Goal: Task Accomplishment & Management: Complete application form

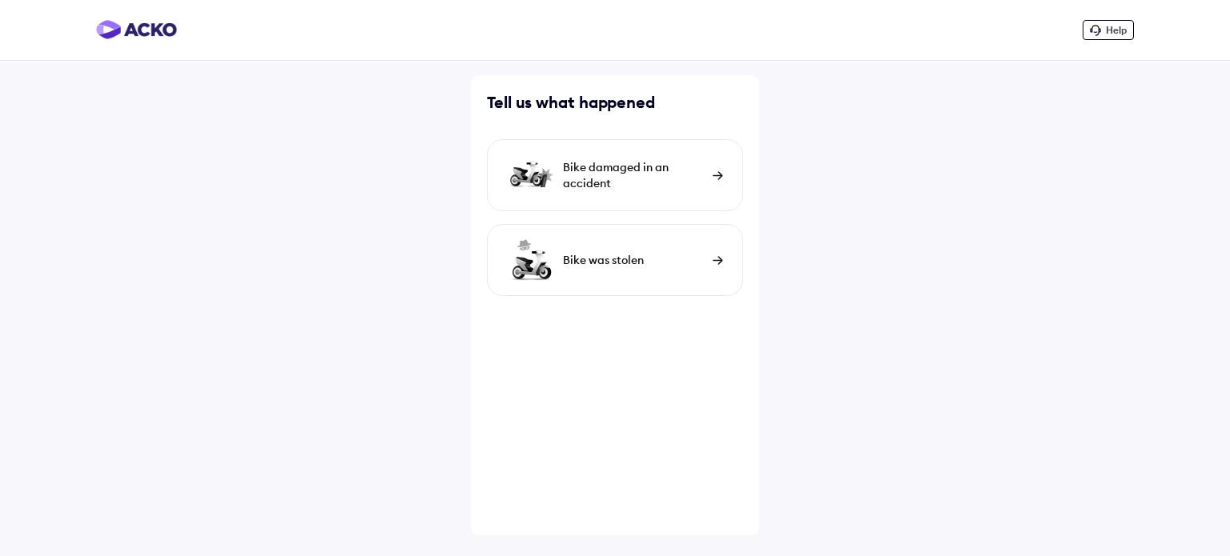
click at [666, 169] on div "Bike damaged in an accident" at bounding box center [634, 175] width 142 height 32
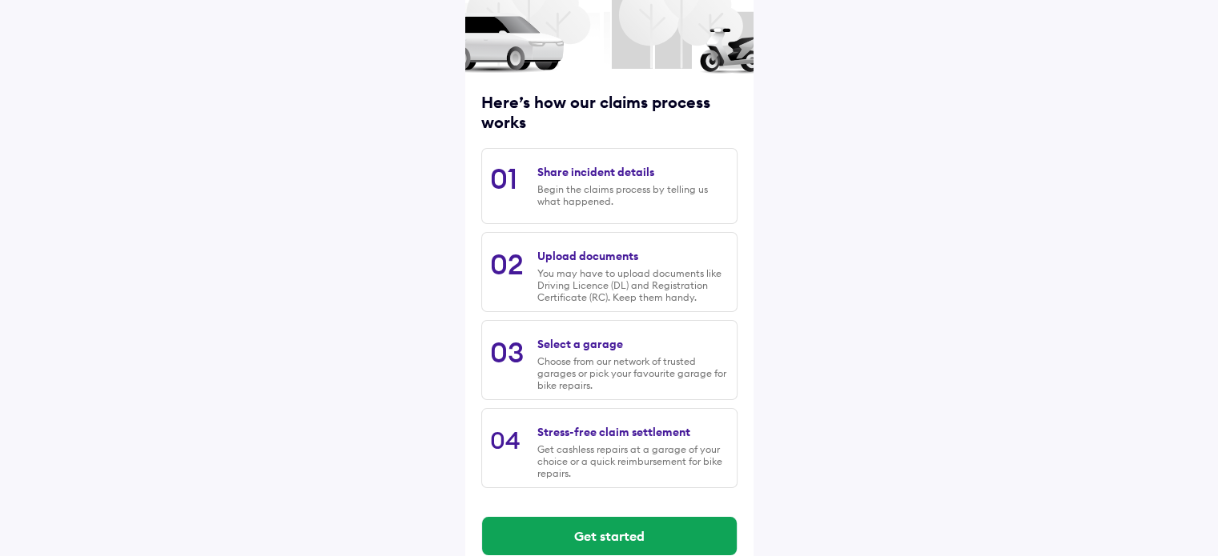
scroll to position [163, 0]
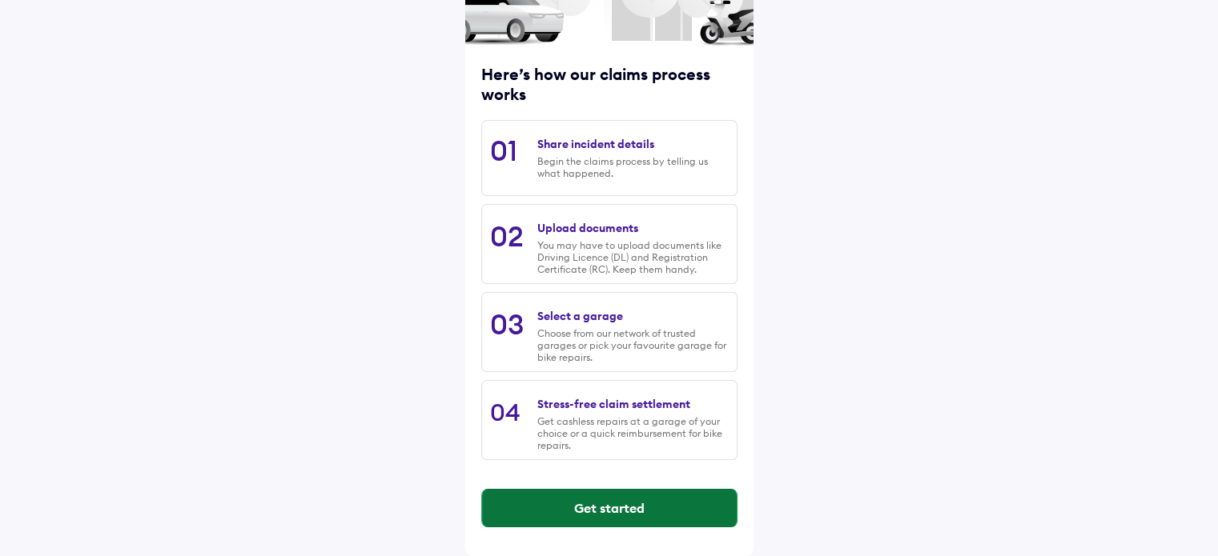
click at [588, 504] on button "Get started" at bounding box center [609, 508] width 255 height 38
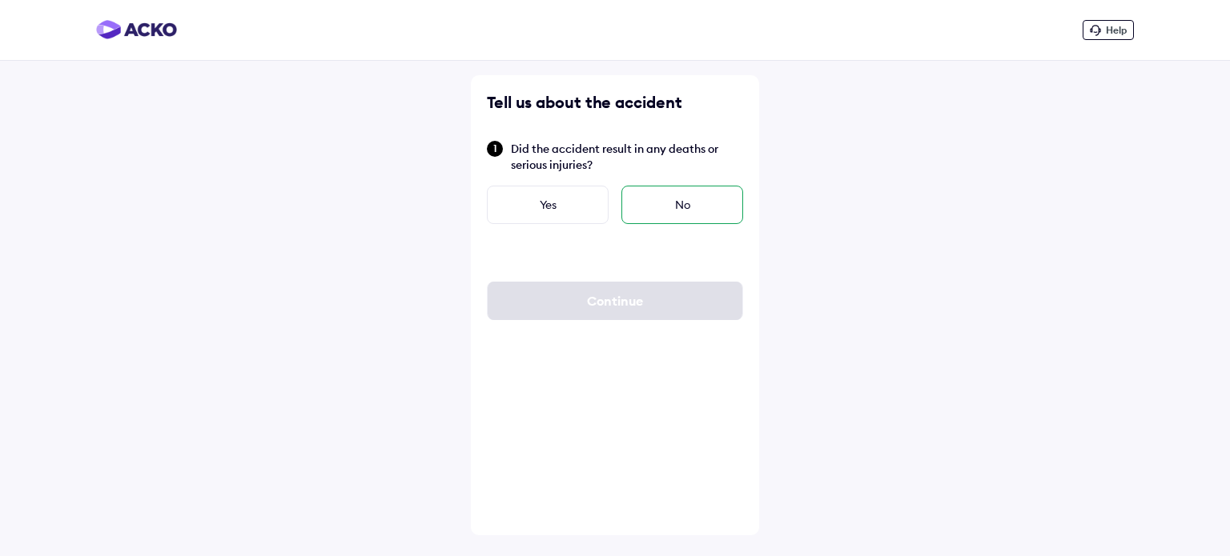
click at [704, 208] on div "No" at bounding box center [682, 205] width 122 height 38
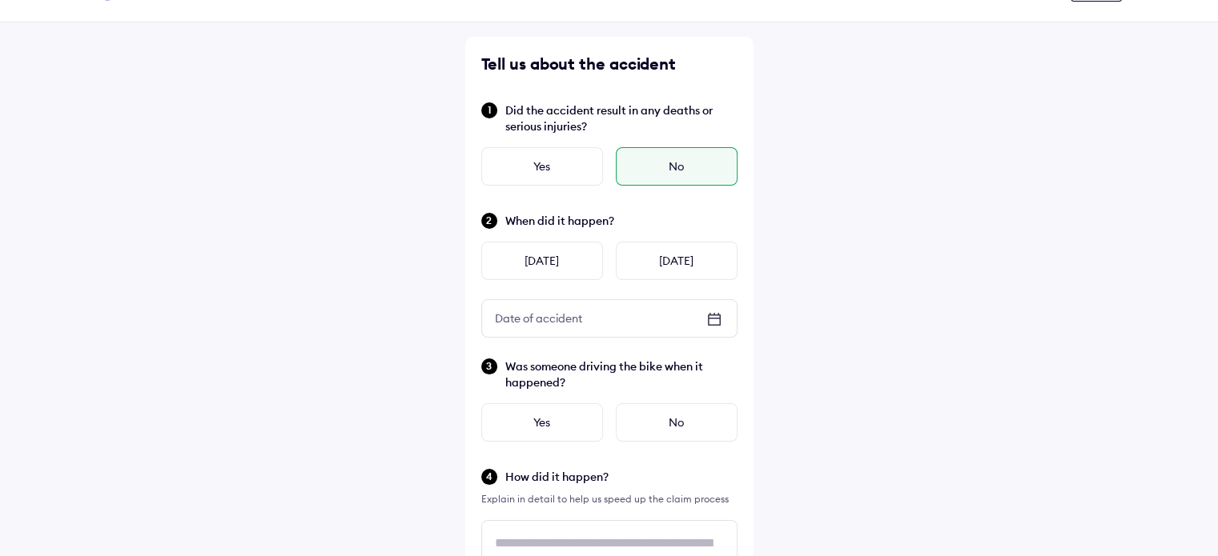
scroll to position [43, 0]
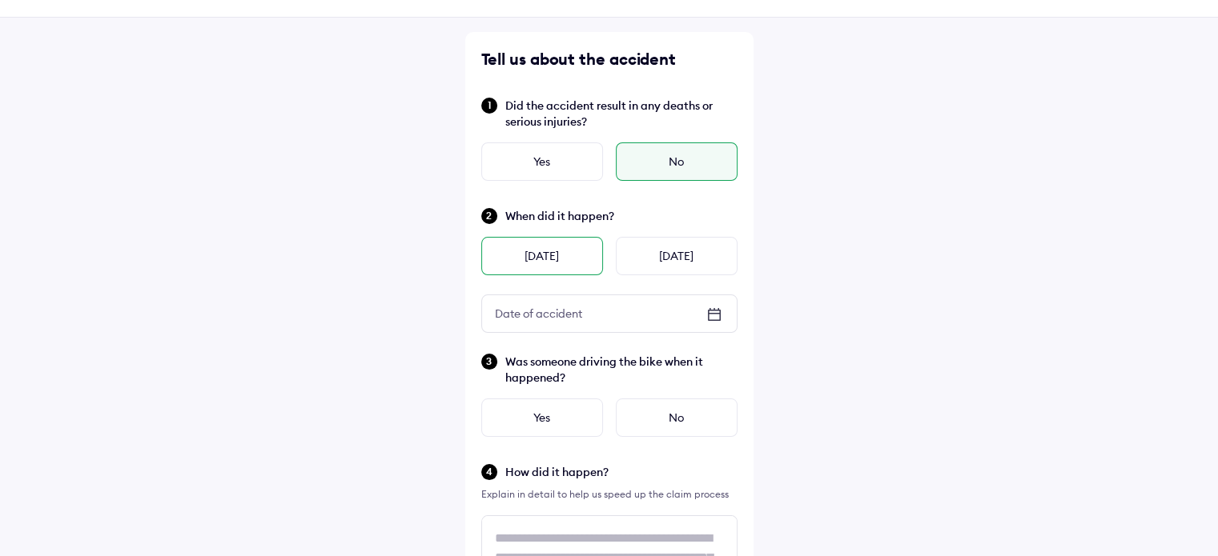
click at [563, 255] on div "[DATE]" at bounding box center [542, 256] width 122 height 38
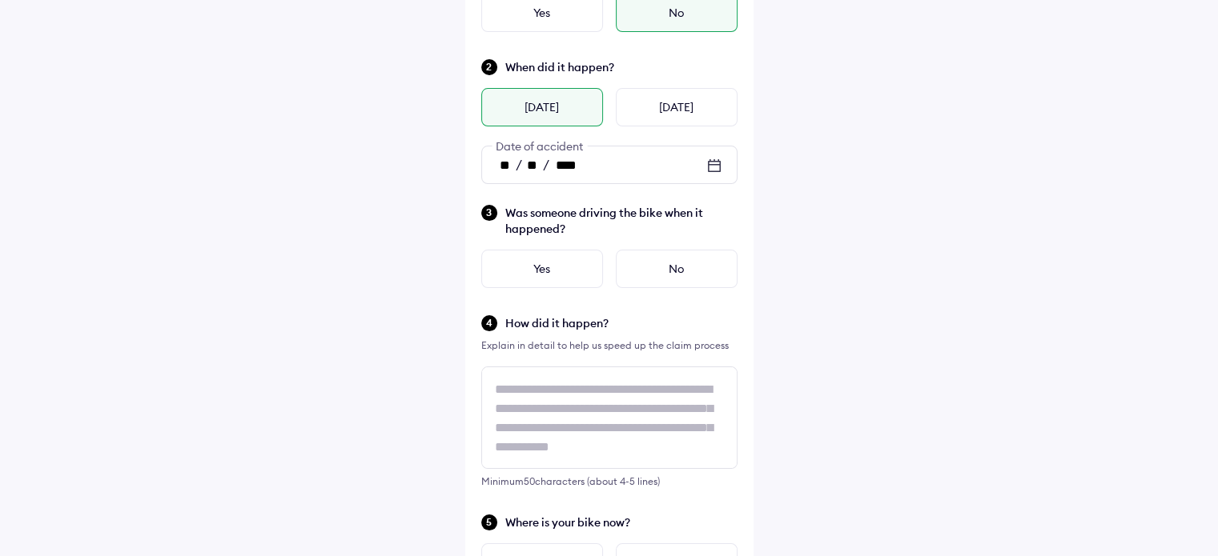
scroll to position [194, 0]
click at [552, 267] on div "Yes" at bounding box center [542, 267] width 122 height 38
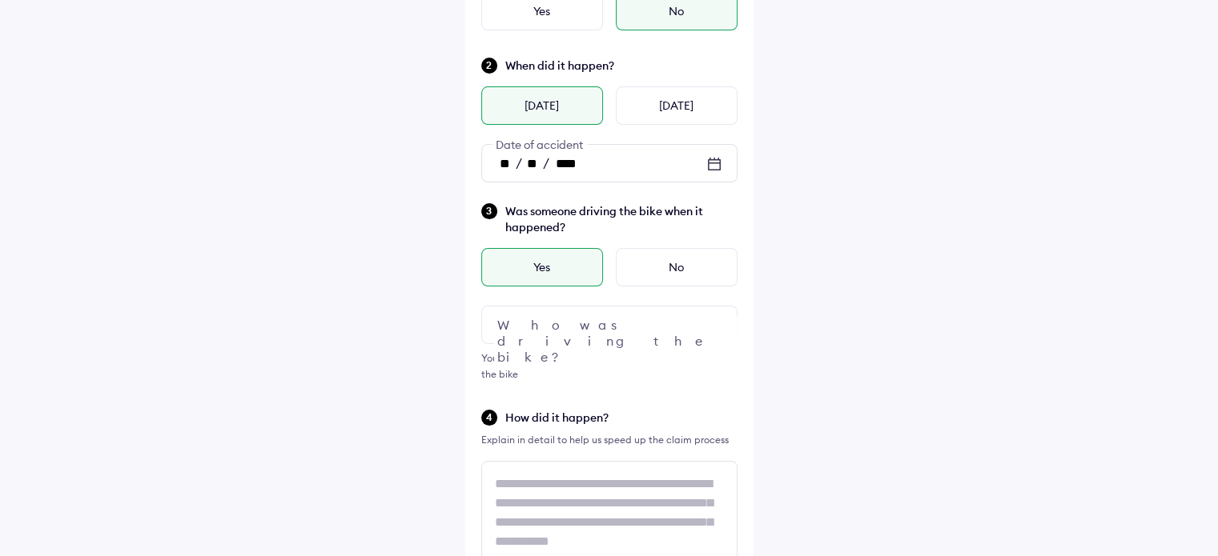
click at [546, 332] on div at bounding box center [609, 325] width 256 height 38
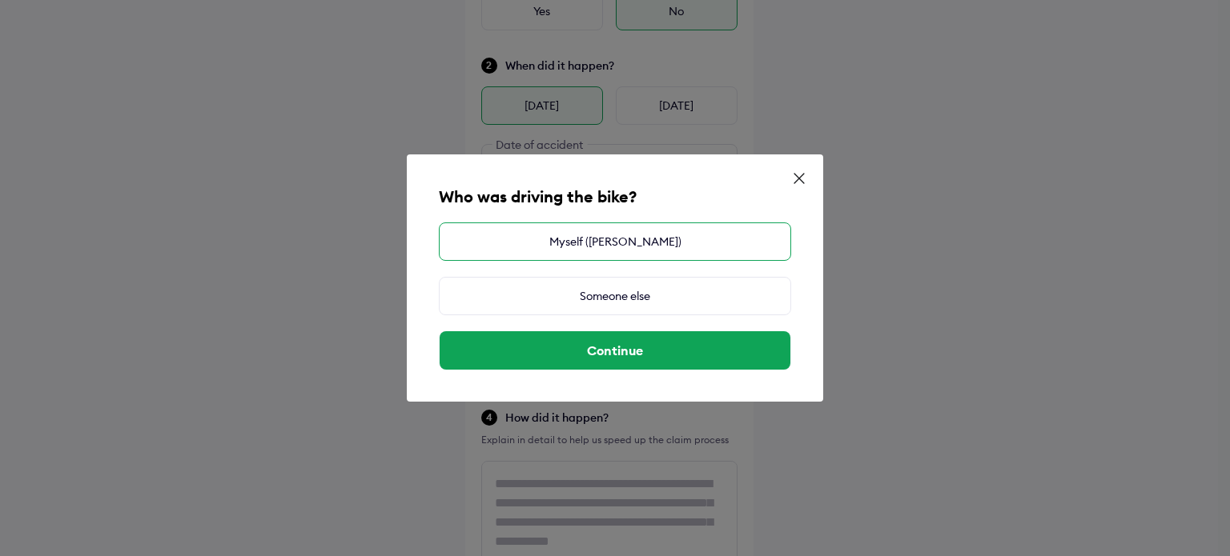
click at [605, 236] on div "Myself ([PERSON_NAME])" at bounding box center [615, 242] width 352 height 38
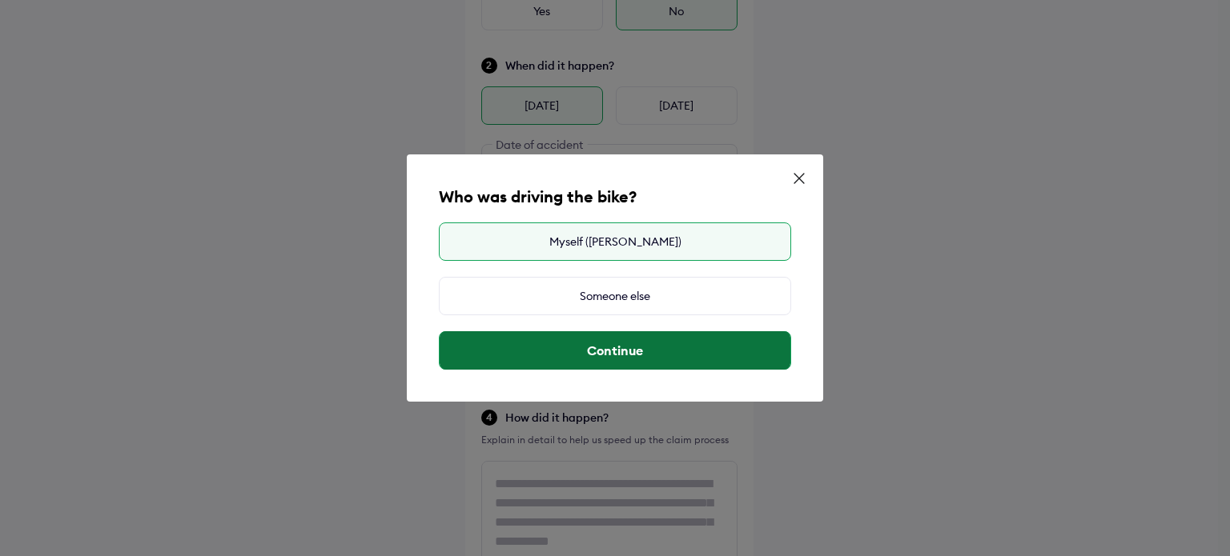
click at [622, 344] on button "Continue" at bounding box center [615, 350] width 351 height 38
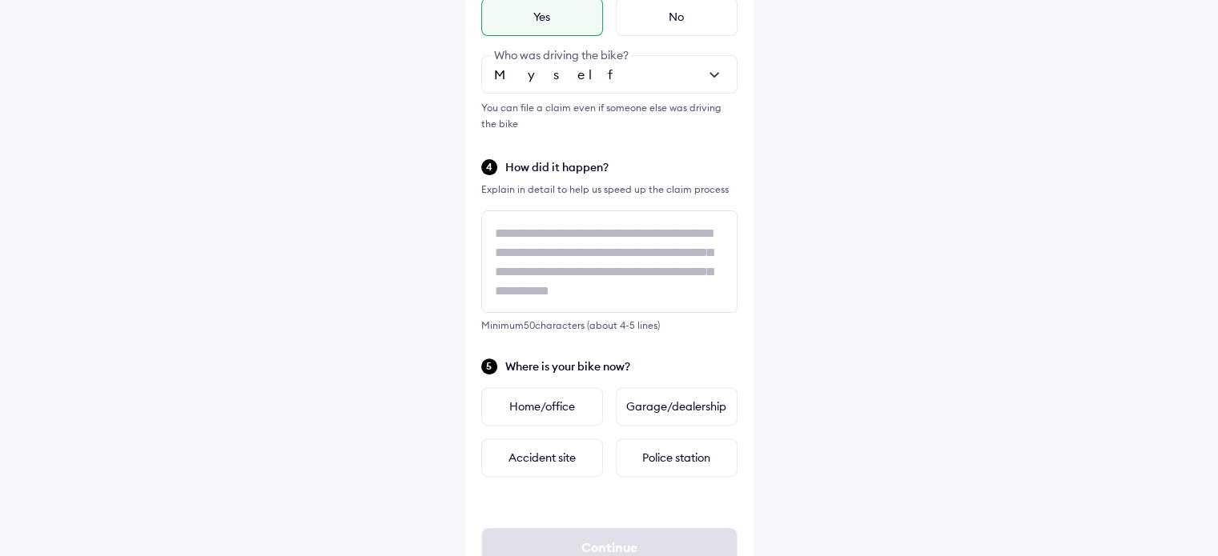
scroll to position [445, 0]
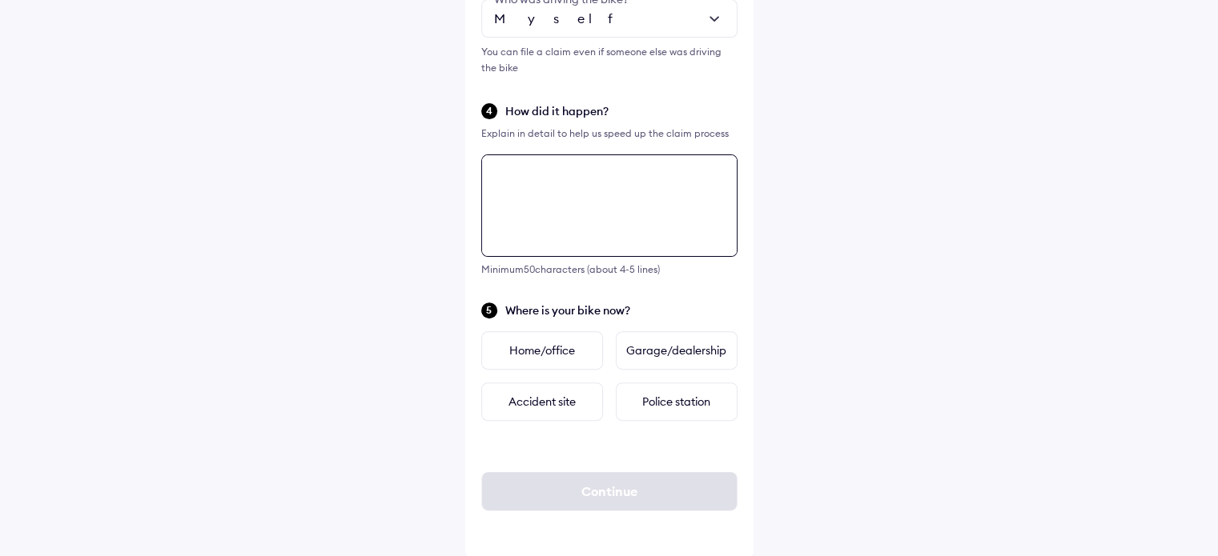
click at [556, 240] on textarea at bounding box center [609, 206] width 256 height 102
type textarea "*"
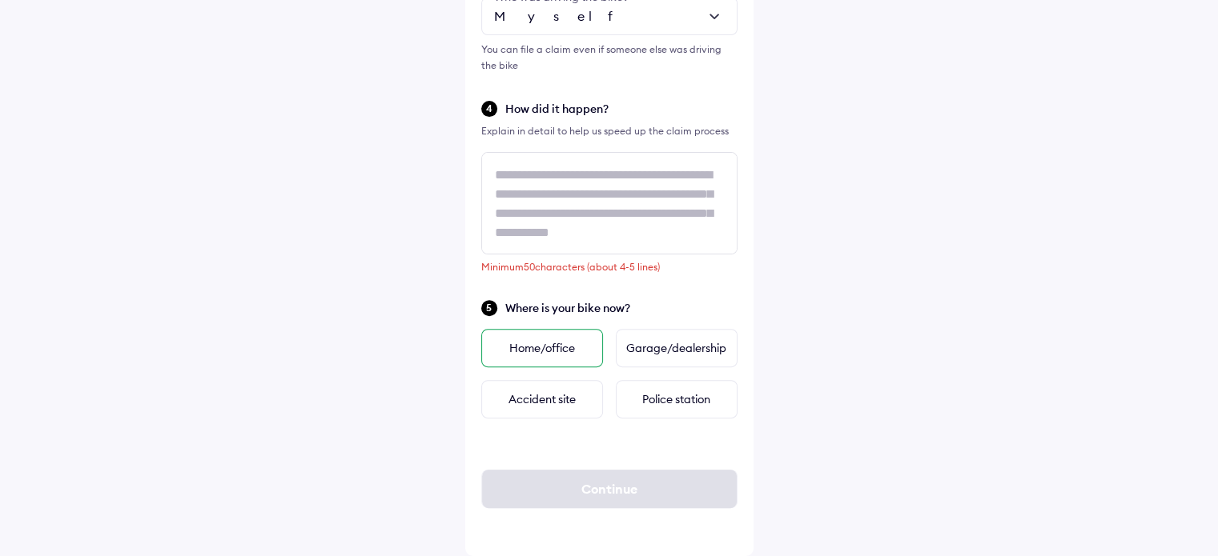
click at [562, 351] on div "Home/office" at bounding box center [542, 348] width 122 height 38
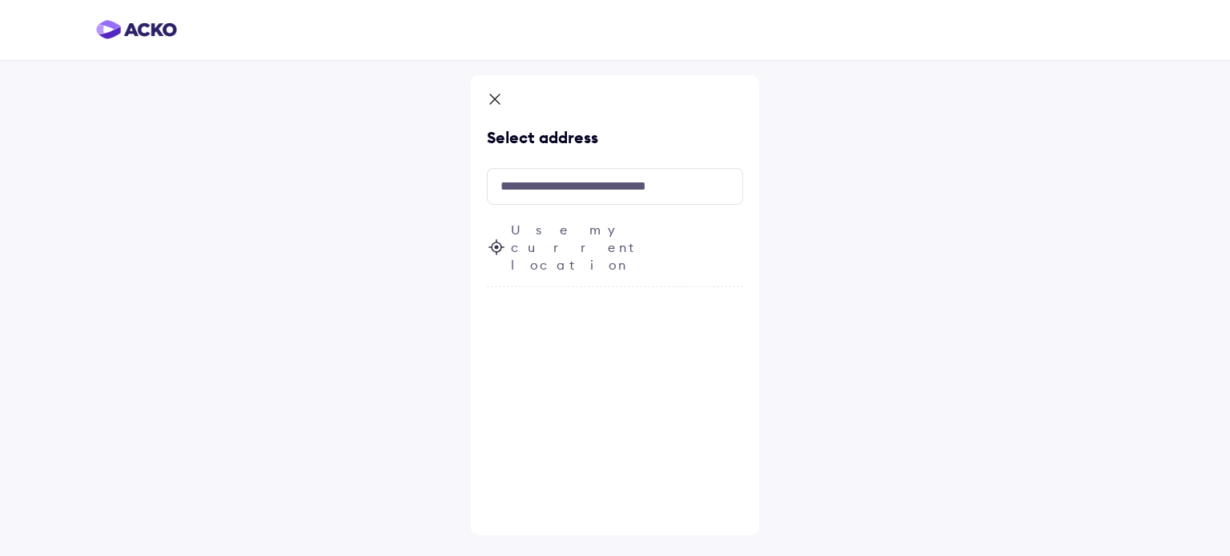
click at [494, 102] on icon at bounding box center [495, 100] width 16 height 19
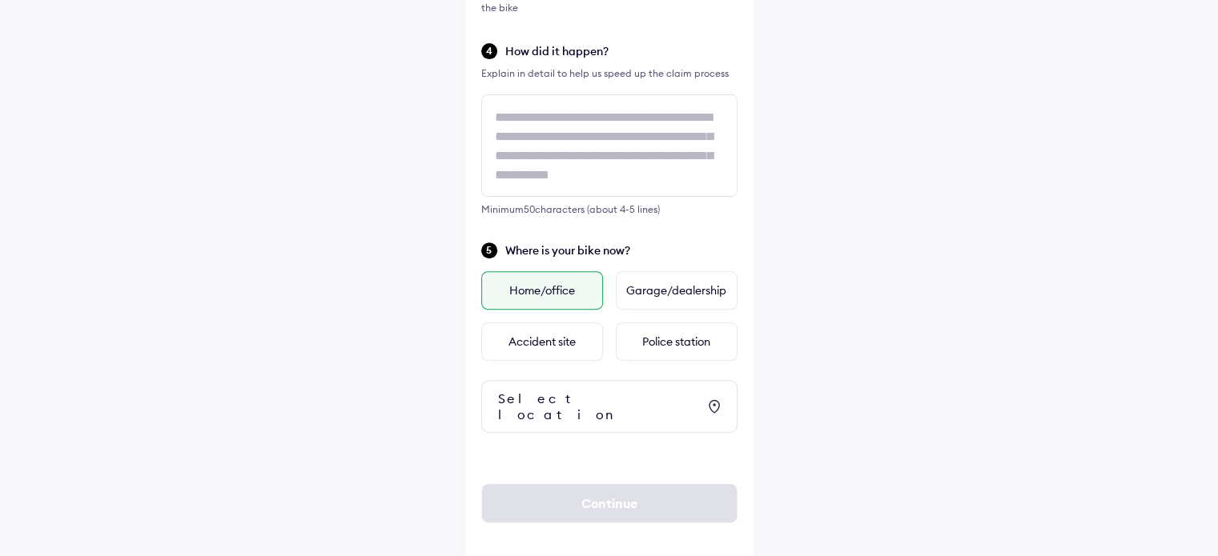
scroll to position [561, 0]
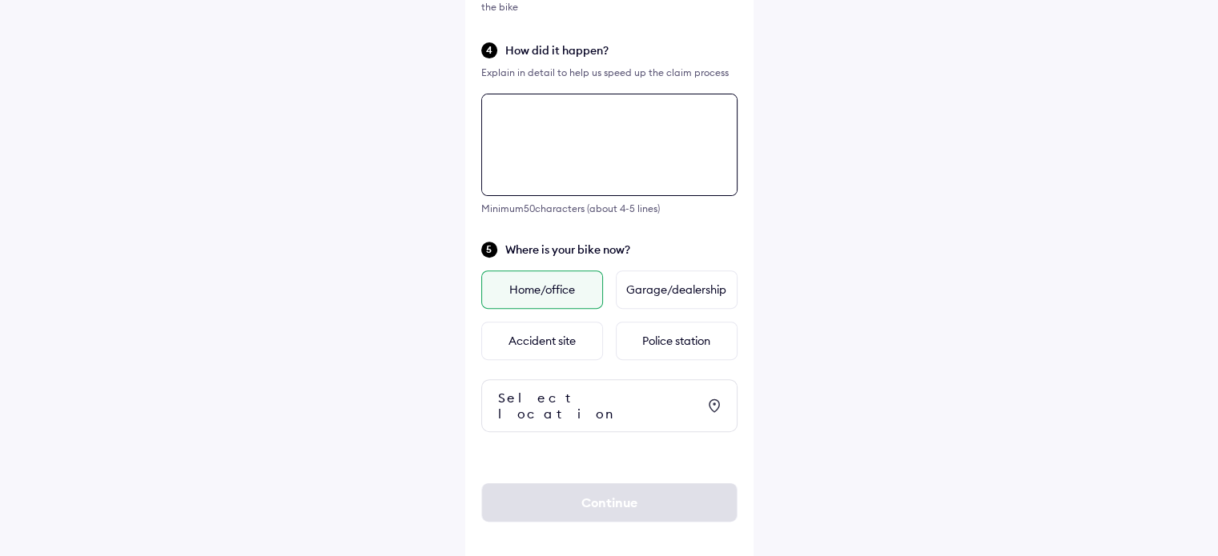
click at [550, 118] on textarea at bounding box center [609, 145] width 256 height 102
type textarea "*"
paste textarea "**********"
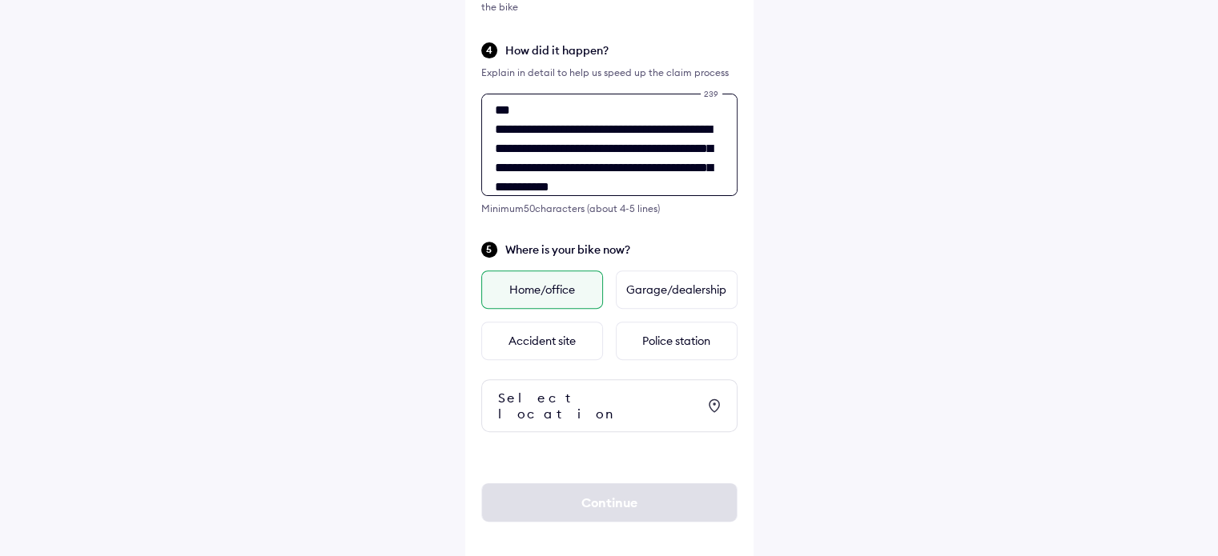
scroll to position [64, 0]
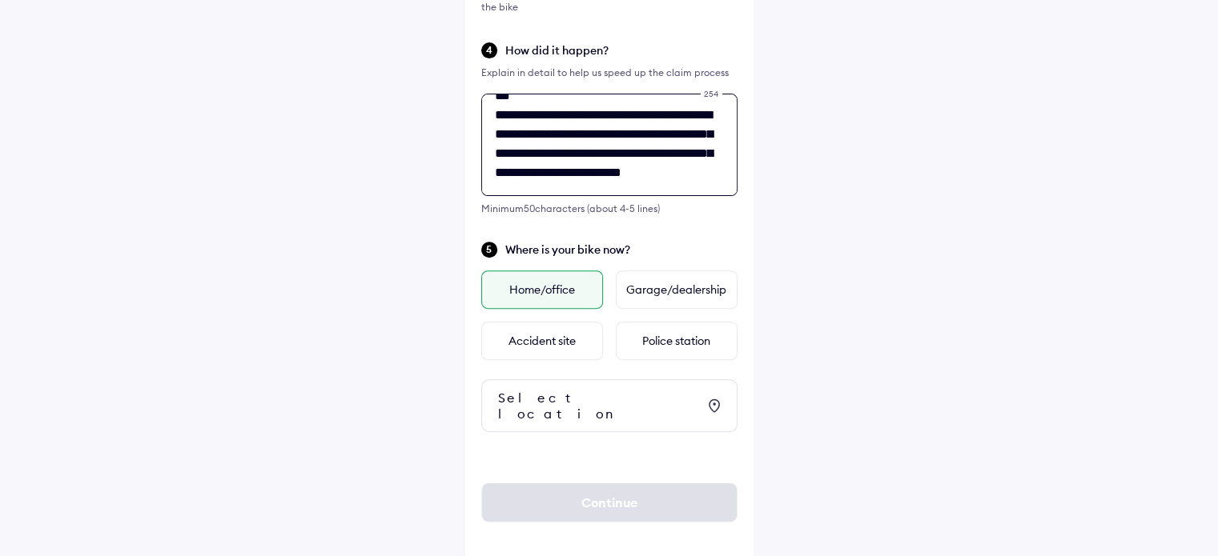
click at [684, 171] on textarea "**********" at bounding box center [609, 145] width 256 height 102
click at [643, 185] on textarea "**********" at bounding box center [609, 145] width 256 height 102
type textarea "**********"
click at [716, 396] on icon at bounding box center [714, 405] width 19 height 19
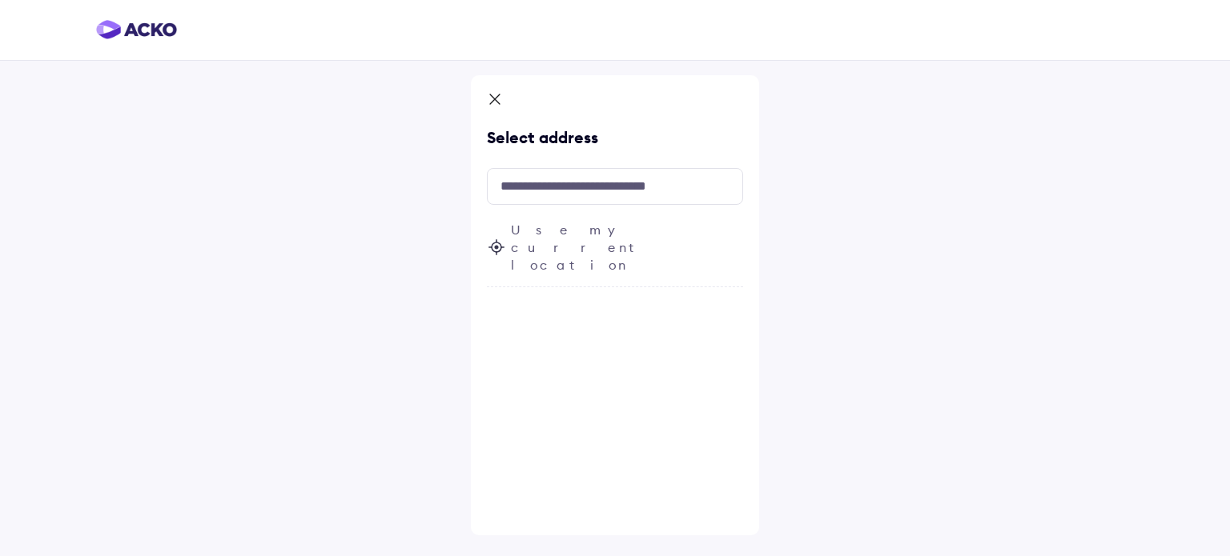
click at [600, 235] on span "Use my current location" at bounding box center [627, 247] width 232 height 53
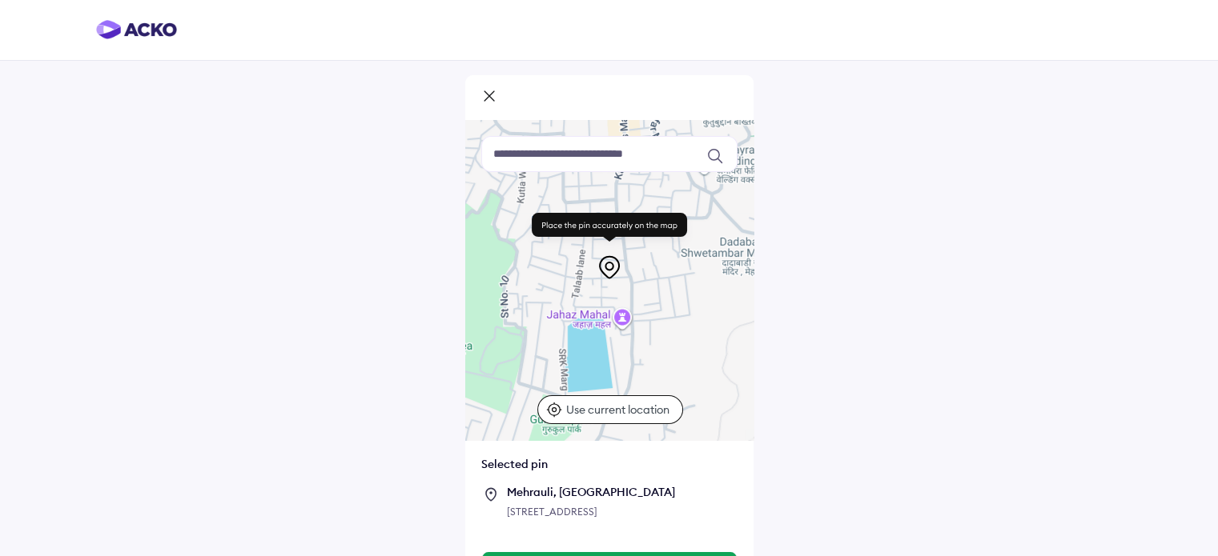
click at [600, 415] on p "Use current location" at bounding box center [619, 410] width 107 height 16
click at [575, 511] on div "[STREET_ADDRESS]" at bounding box center [622, 512] width 231 height 16
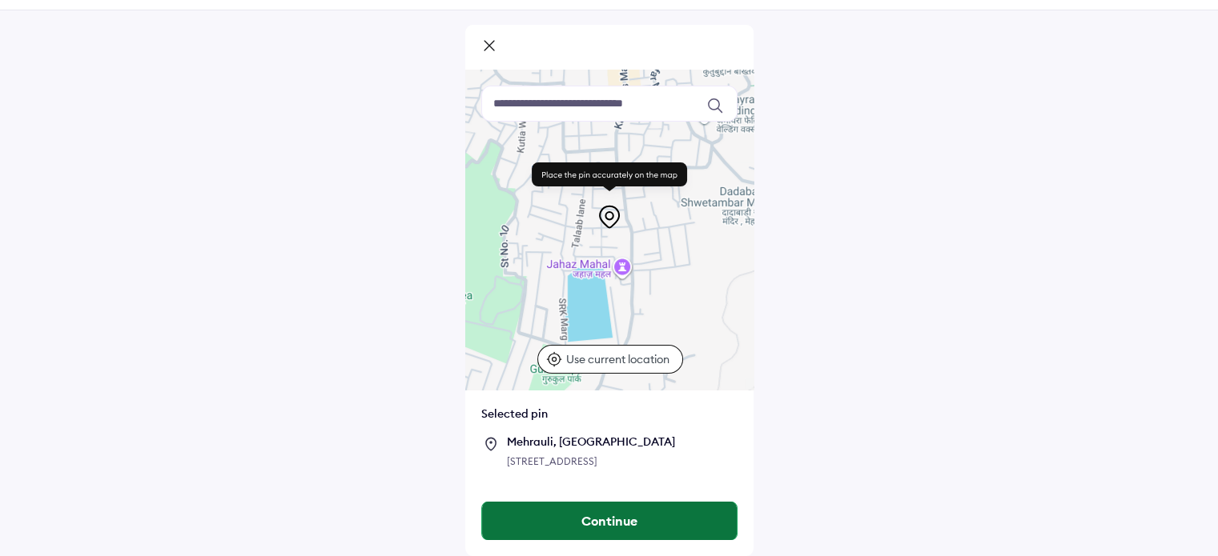
click at [532, 524] on button "Continue" at bounding box center [609, 521] width 255 height 38
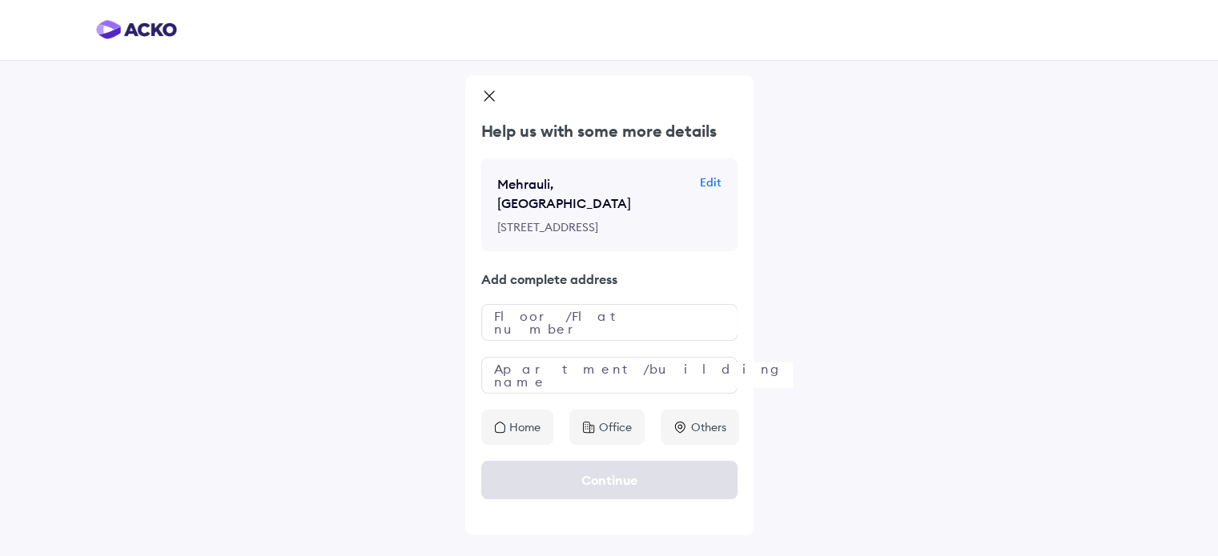
scroll to position [0, 0]
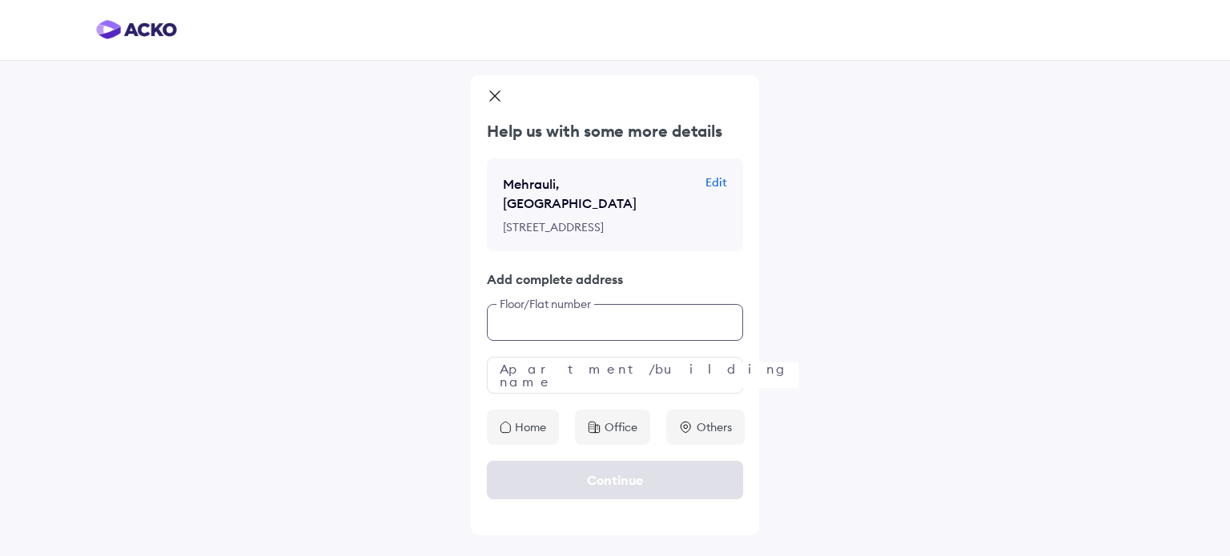
click at [586, 339] on input "text" at bounding box center [615, 322] width 256 height 37
type input "*"
type input "**********"
click at [576, 389] on input "text" at bounding box center [615, 375] width 256 height 37
type input "**********"
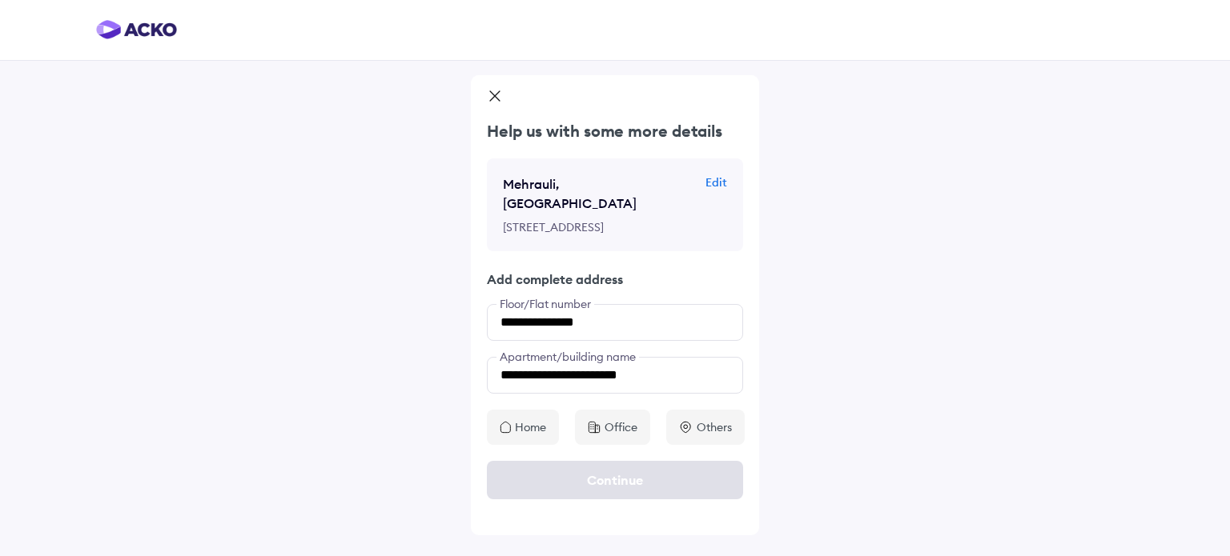
click at [508, 434] on icon at bounding box center [505, 427] width 11 height 13
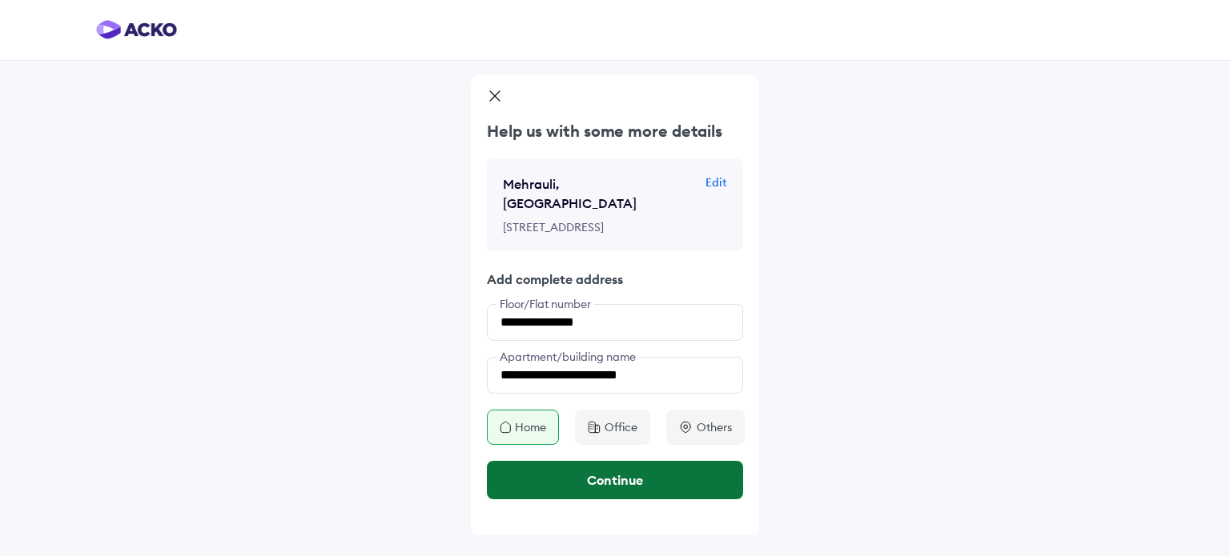
click at [556, 490] on button "Continue" at bounding box center [615, 480] width 256 height 38
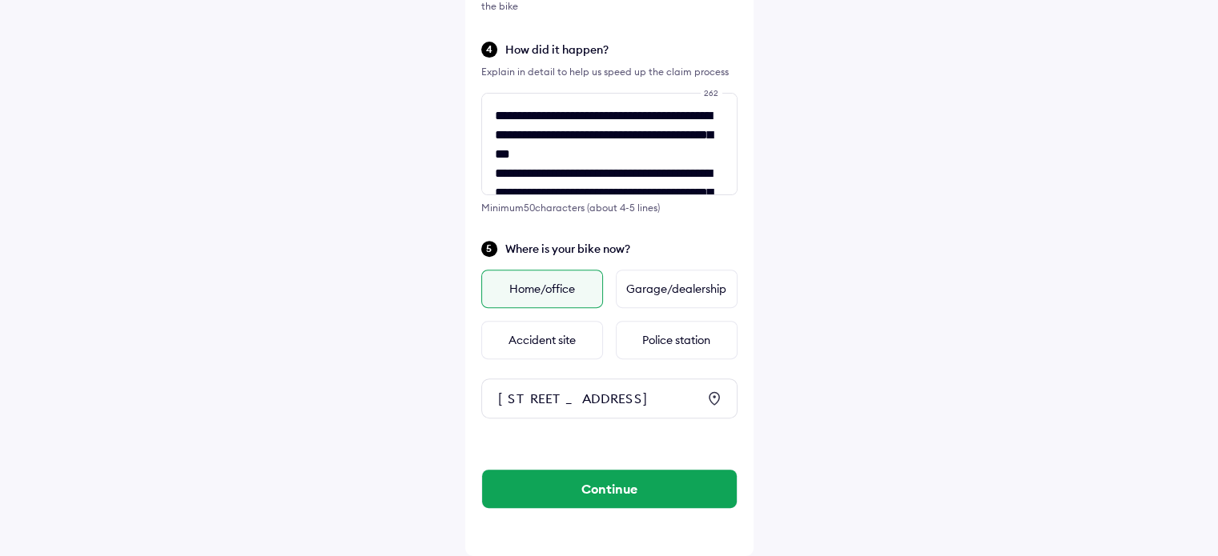
scroll to position [590, 0]
click at [556, 490] on button "Continue" at bounding box center [609, 489] width 255 height 38
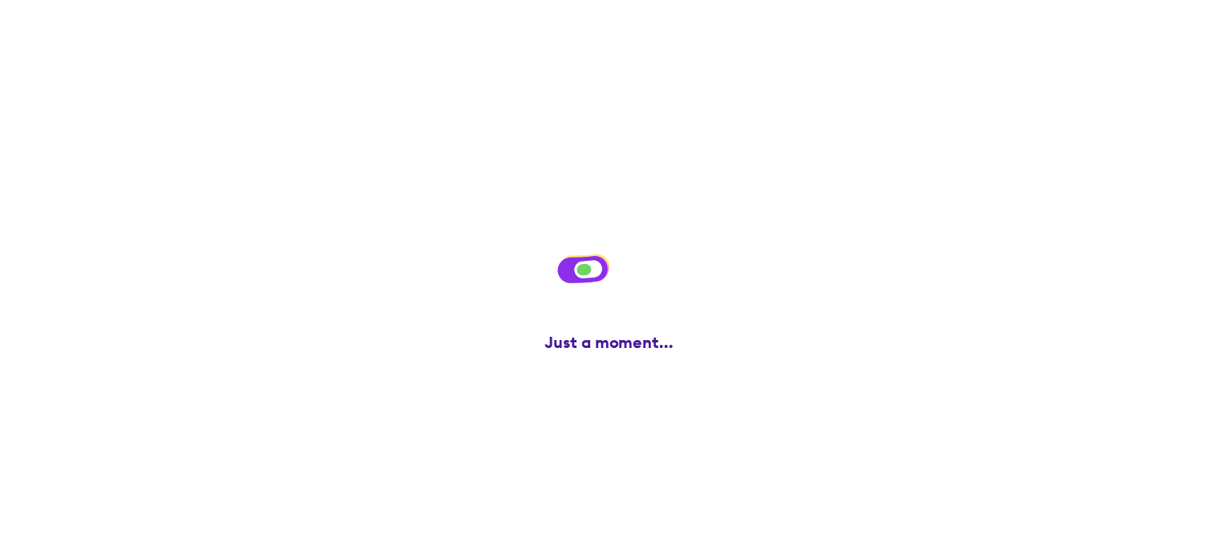
scroll to position [0, 0]
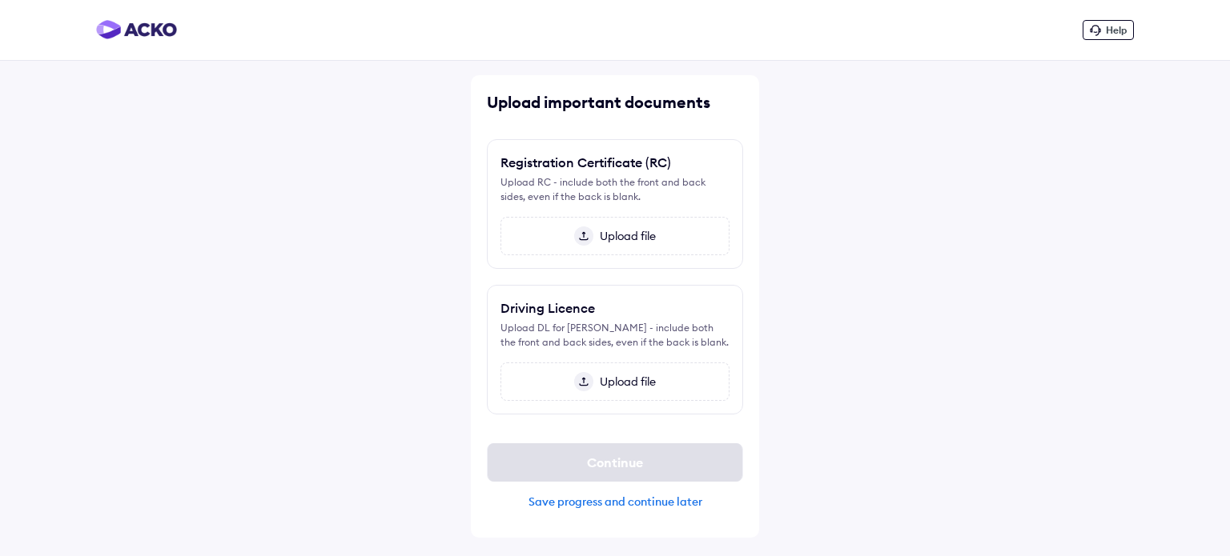
click at [612, 238] on span "Upload file" at bounding box center [624, 236] width 62 height 14
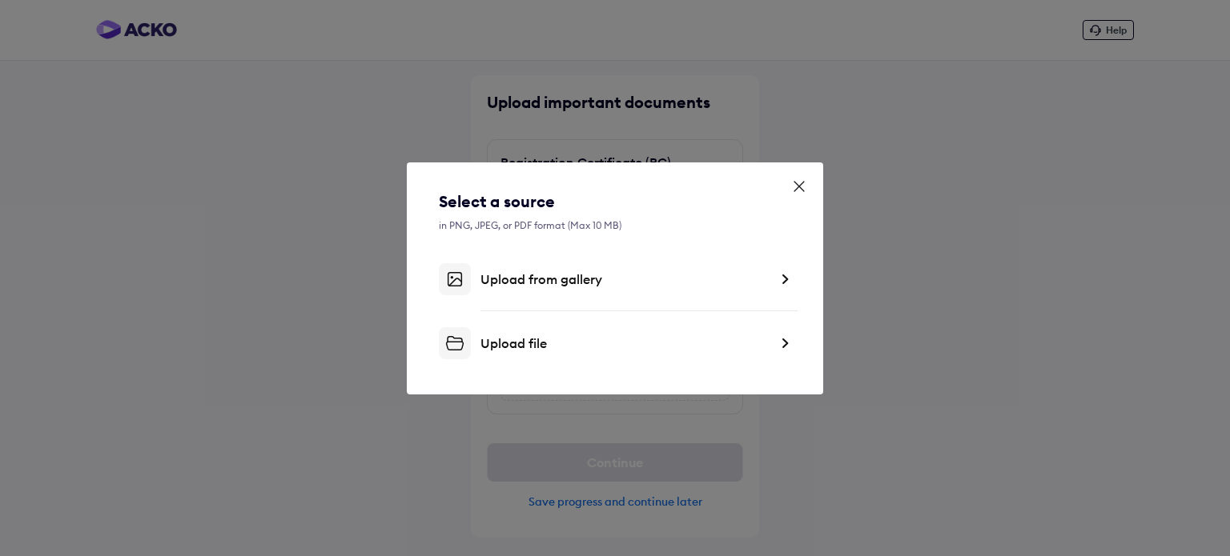
click at [577, 285] on div "Upload from gallery" at bounding box center [624, 279] width 288 height 16
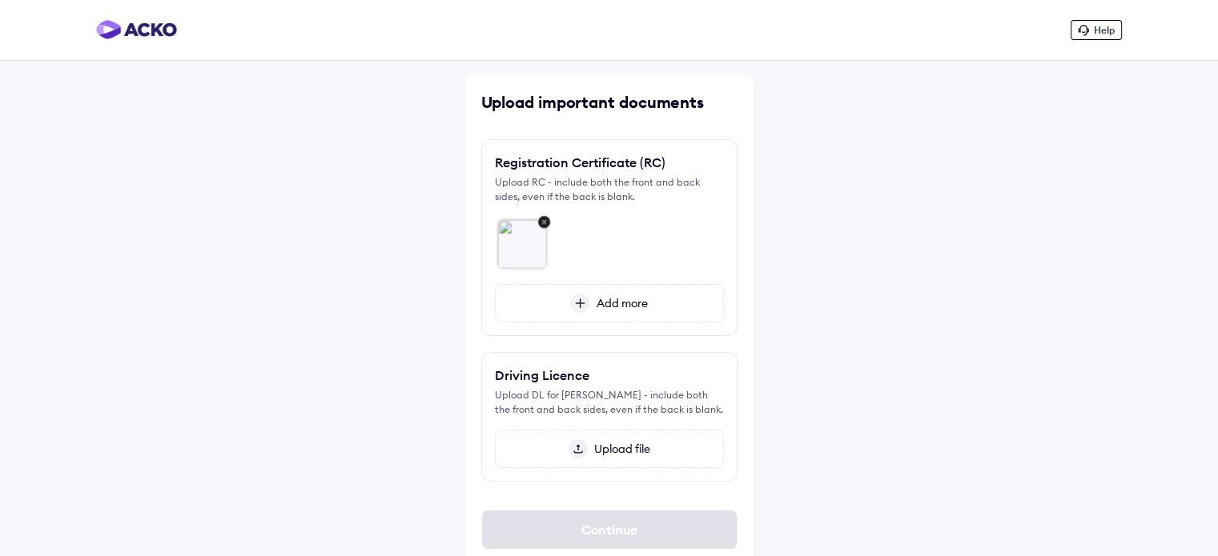
click at [580, 303] on img at bounding box center [580, 303] width 20 height 19
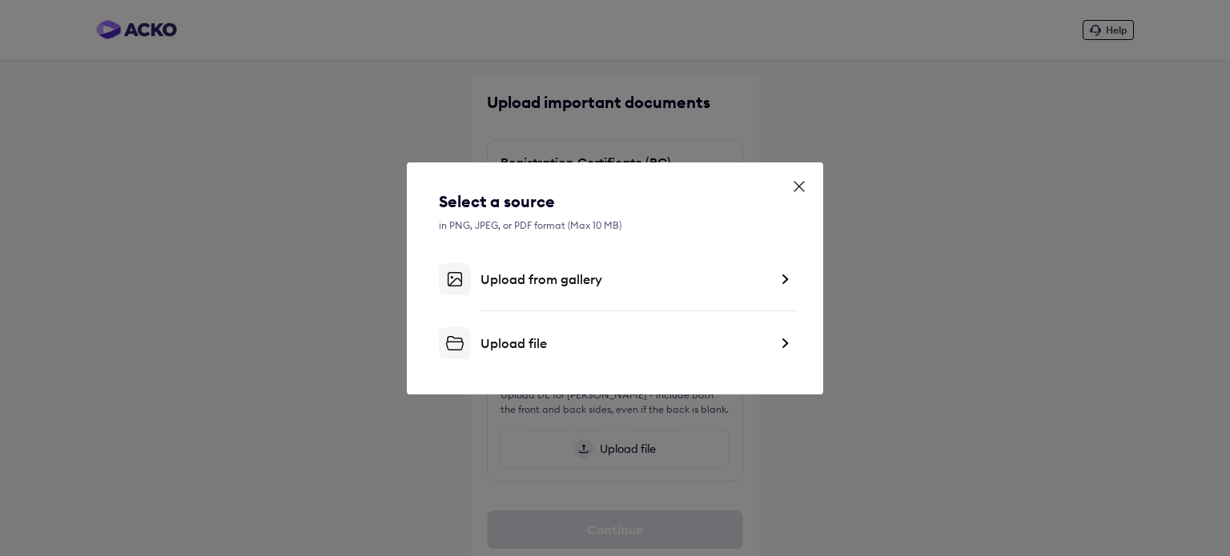
click at [532, 275] on div "Upload from gallery" at bounding box center [624, 279] width 288 height 16
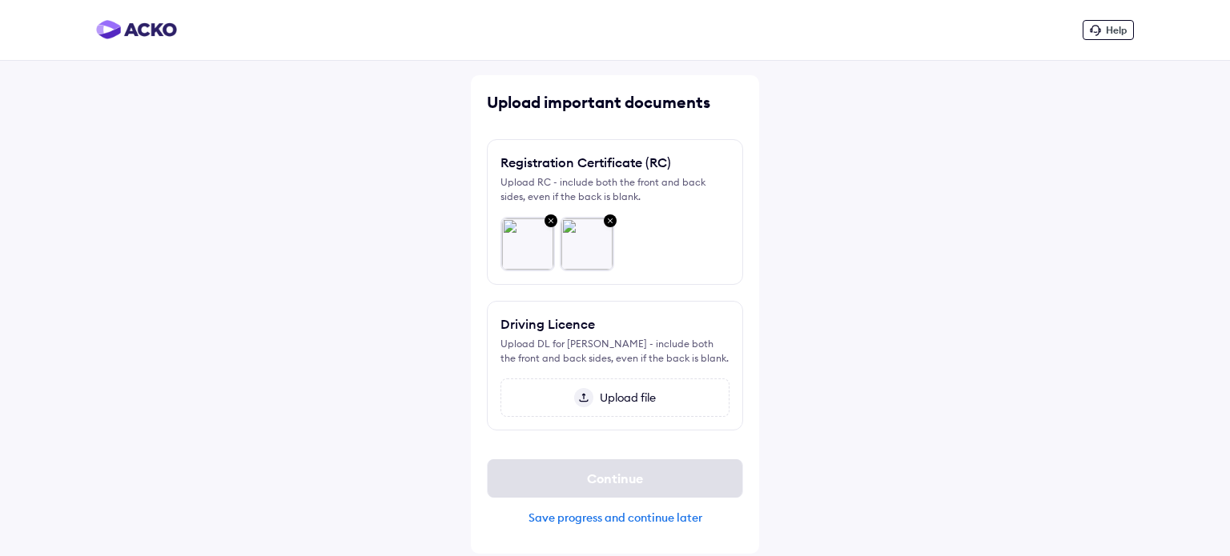
click at [611, 220] on img at bounding box center [609, 221] width 19 height 21
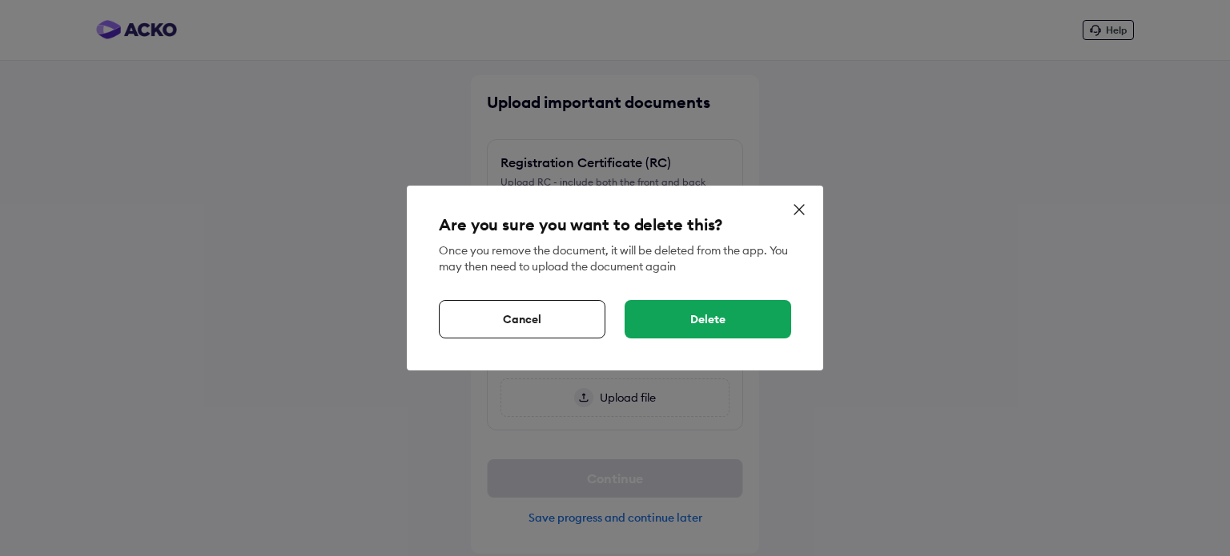
click at [674, 323] on div "Delete" at bounding box center [707, 319] width 167 height 38
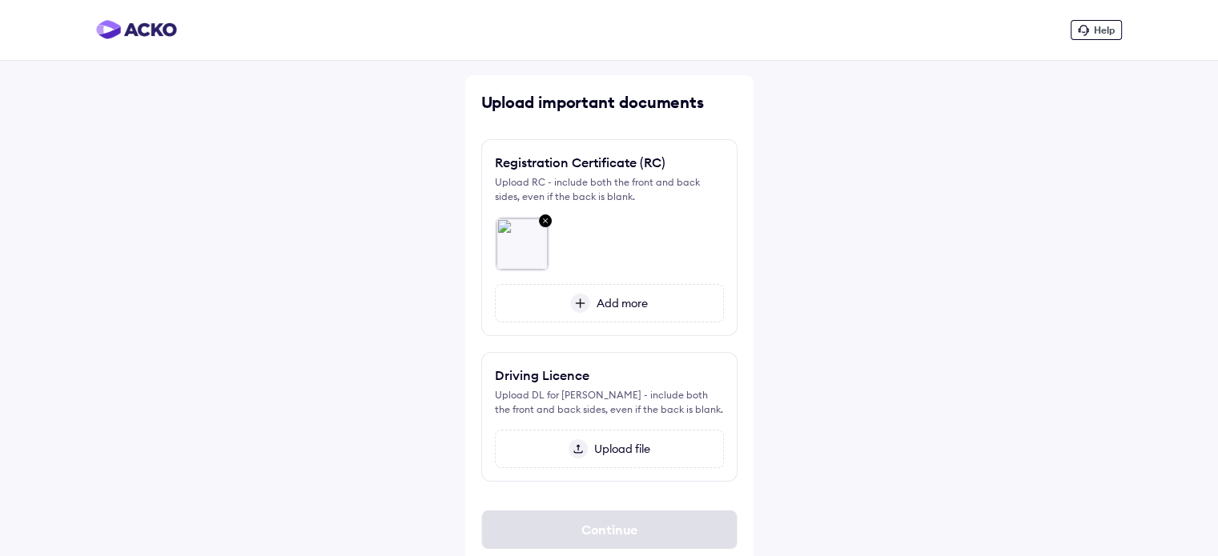
scroll to position [48, 0]
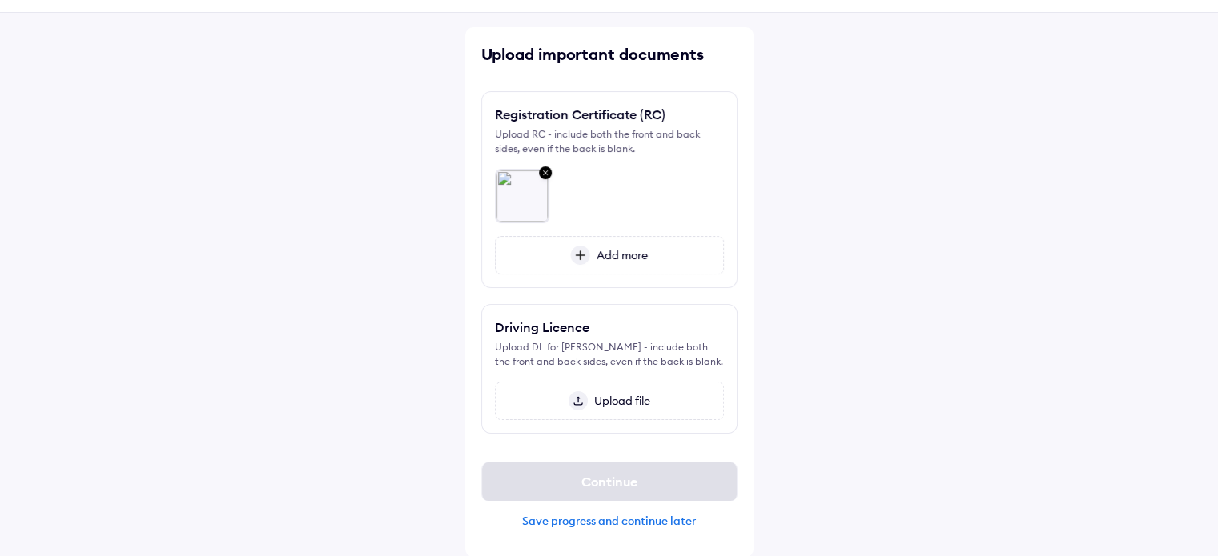
click at [584, 250] on img at bounding box center [580, 255] width 20 height 19
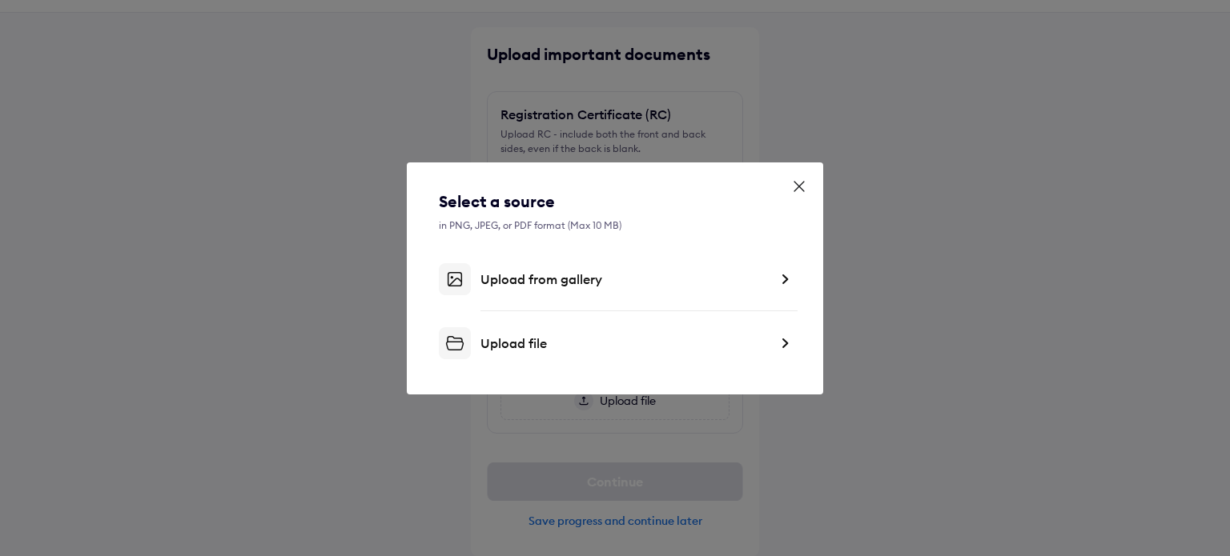
click at [567, 278] on div "Upload from gallery" at bounding box center [624, 279] width 288 height 16
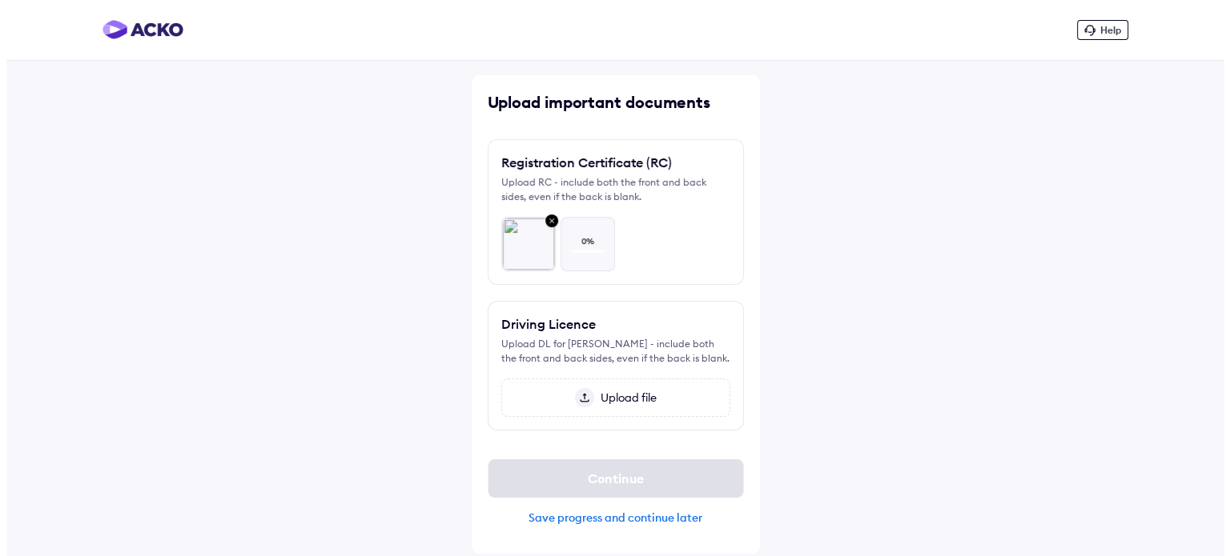
scroll to position [0, 0]
click at [581, 391] on img at bounding box center [583, 397] width 19 height 19
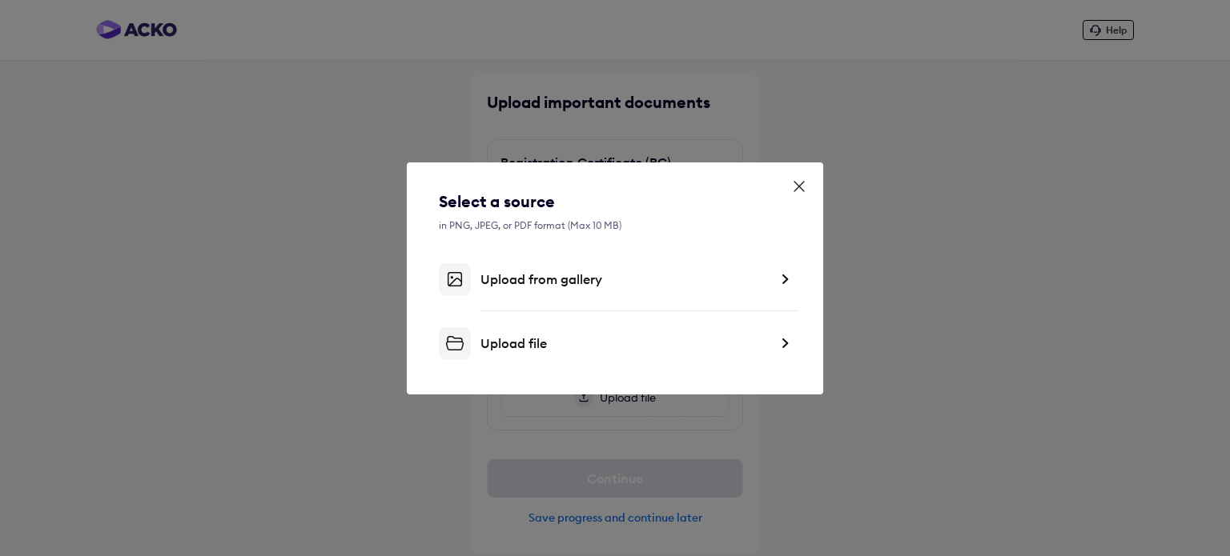
click at [543, 281] on div "Upload from gallery" at bounding box center [624, 279] width 288 height 16
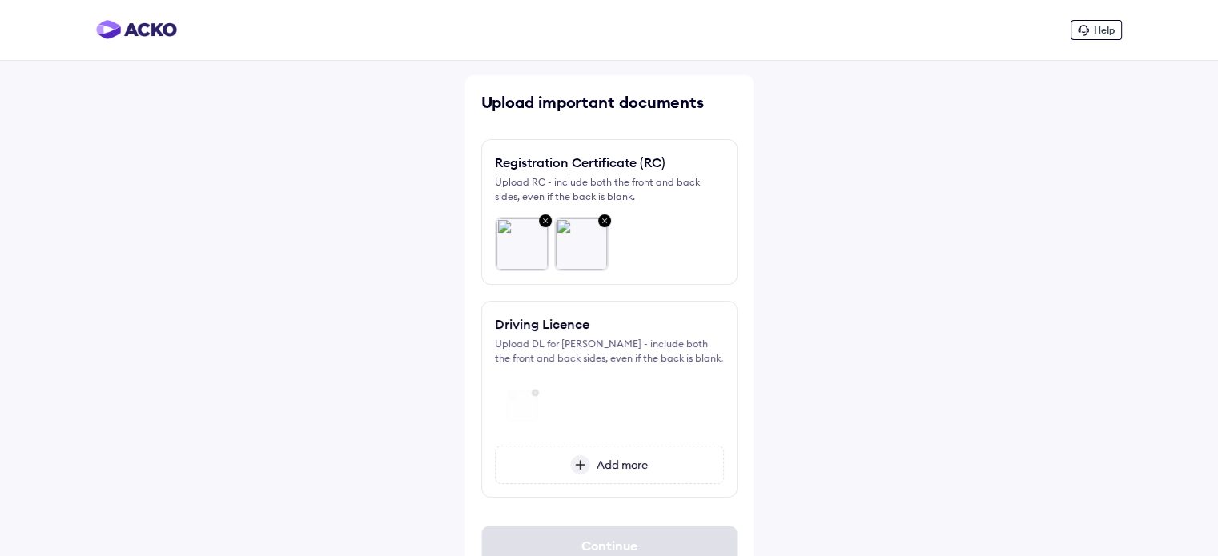
click at [575, 467] on img at bounding box center [580, 465] width 20 height 19
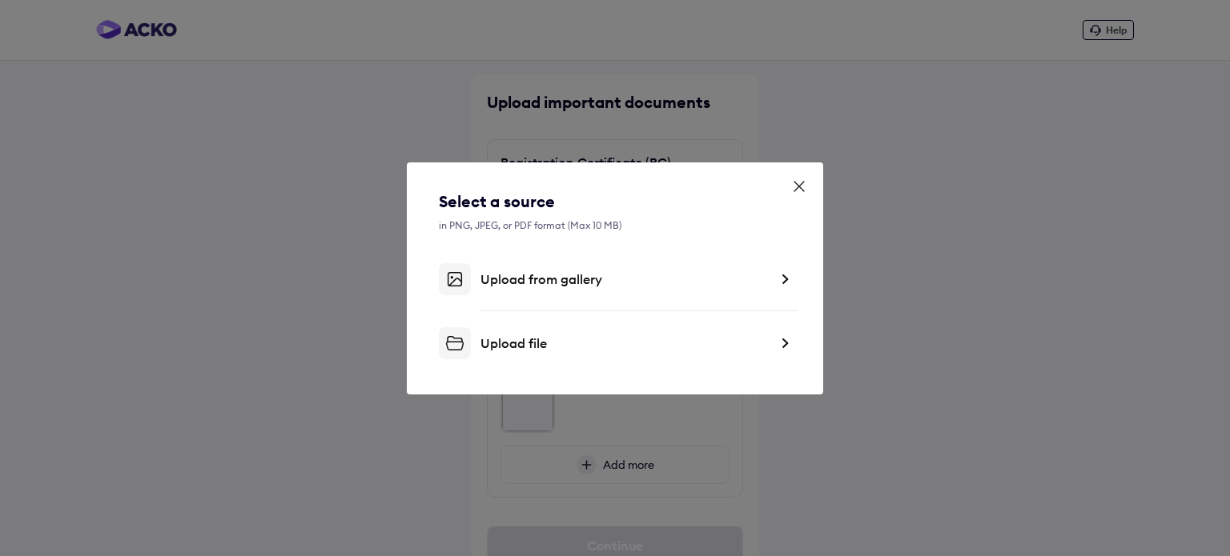
click at [532, 281] on div "Upload from gallery" at bounding box center [624, 279] width 288 height 16
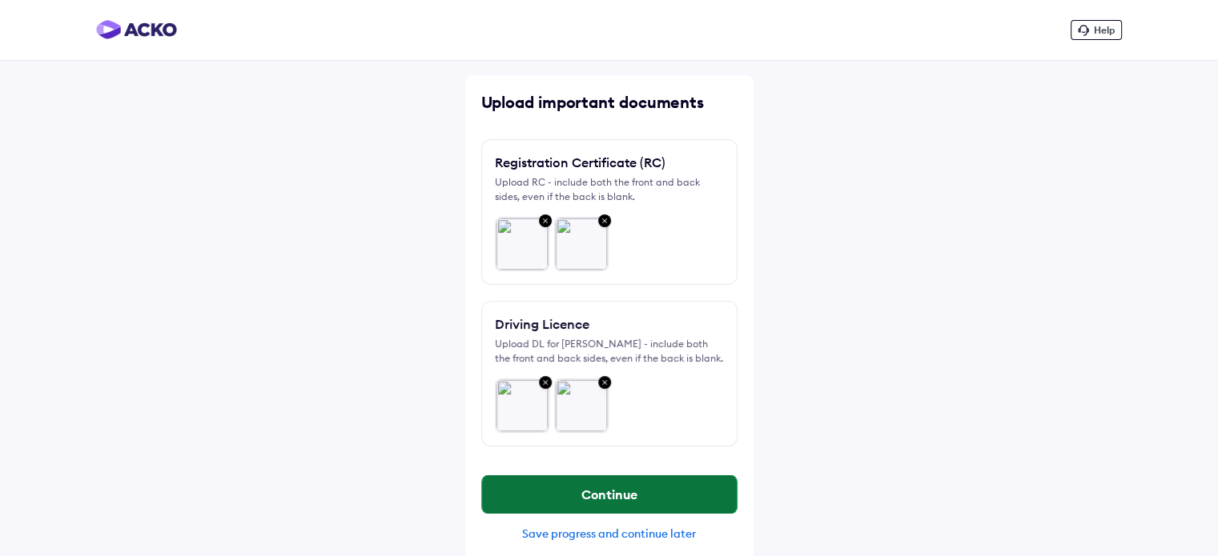
click at [620, 496] on button "Continue" at bounding box center [609, 495] width 255 height 38
